Goal: Find specific page/section: Find specific page/section

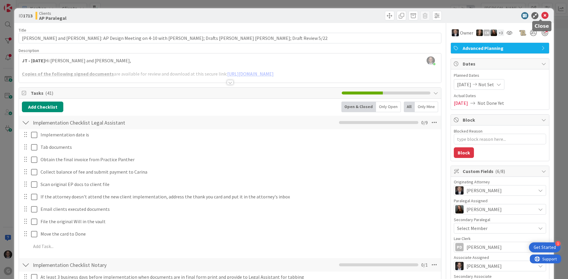
click at [541, 14] on icon at bounding box center [544, 15] width 7 height 7
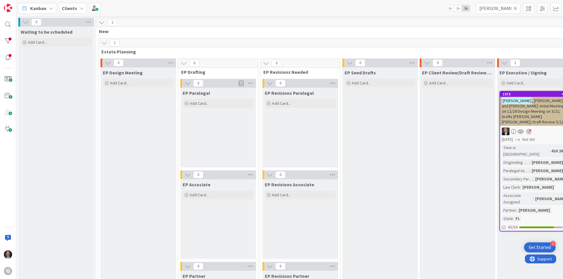
click at [516, 7] on icon at bounding box center [515, 8] width 4 height 5
click at [493, 9] on input "text" at bounding box center [498, 8] width 44 height 11
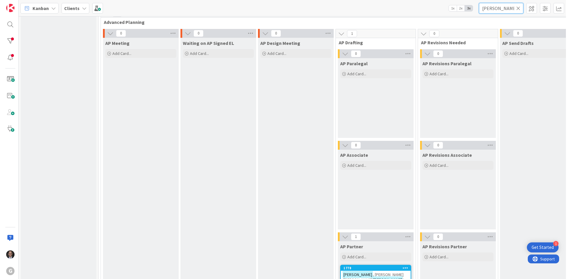
scroll to position [621, 0]
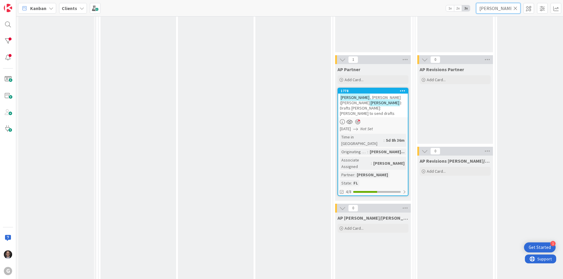
type input "[PERSON_NAME]"
click at [351, 126] on span "[DATE]" at bounding box center [345, 129] width 11 height 6
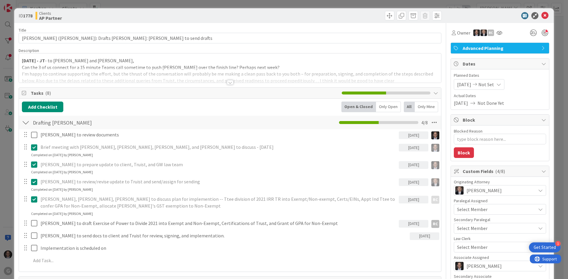
click at [93, 73] on div at bounding box center [230, 75] width 422 height 15
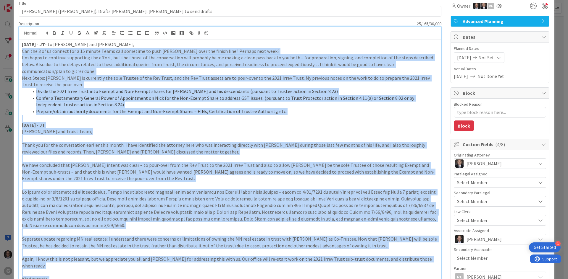
scroll to position [118, 0]
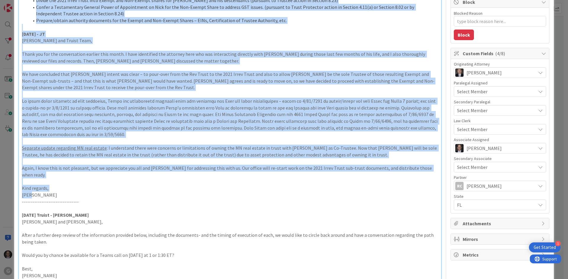
drag, startPoint x: 22, startPoint y: 78, endPoint x: 159, endPoint y: 186, distance: 174.1
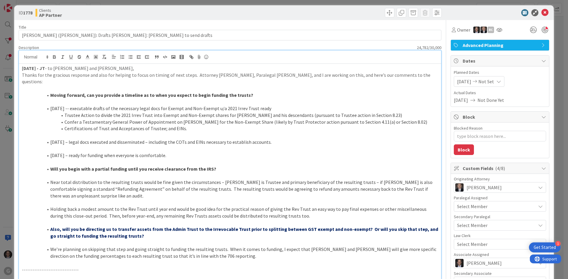
scroll to position [0, 0]
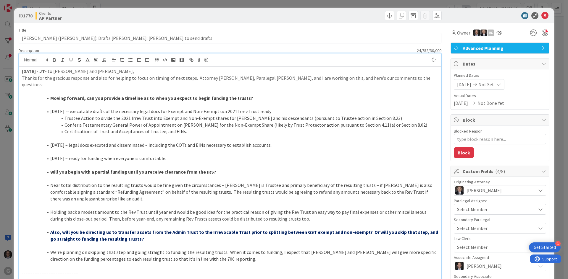
type textarea "x"
click at [24, 71] on strong "[DATE] - JT" at bounding box center [33, 71] width 23 height 6
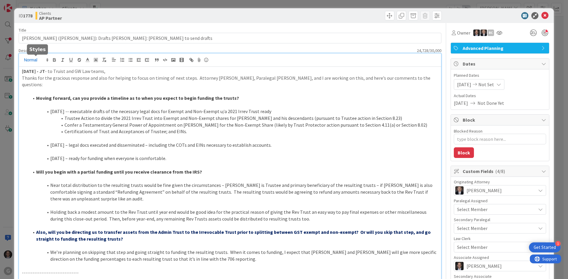
type textarea "x"
click at [541, 15] on icon at bounding box center [544, 15] width 7 height 7
